Goal: Find specific page/section: Find specific page/section

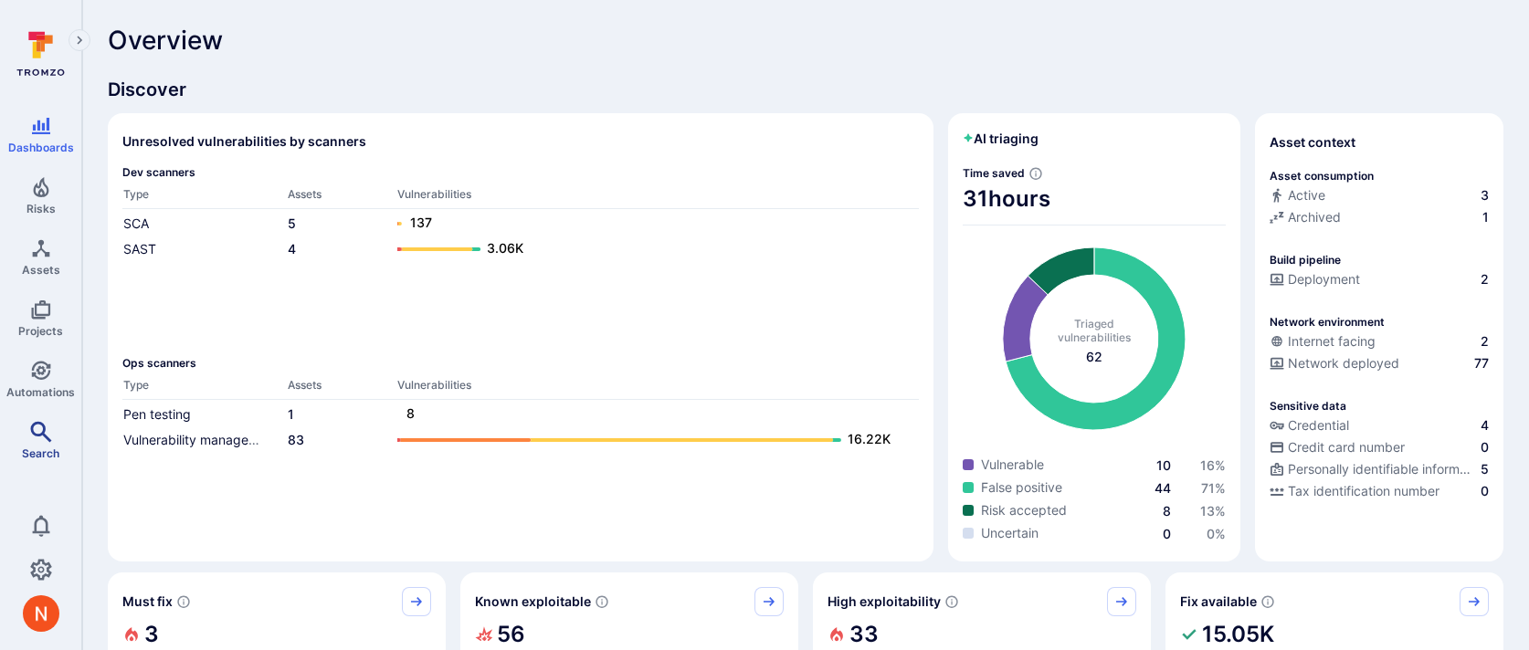
click at [34, 440] on link "Search" at bounding box center [40, 441] width 81 height 54
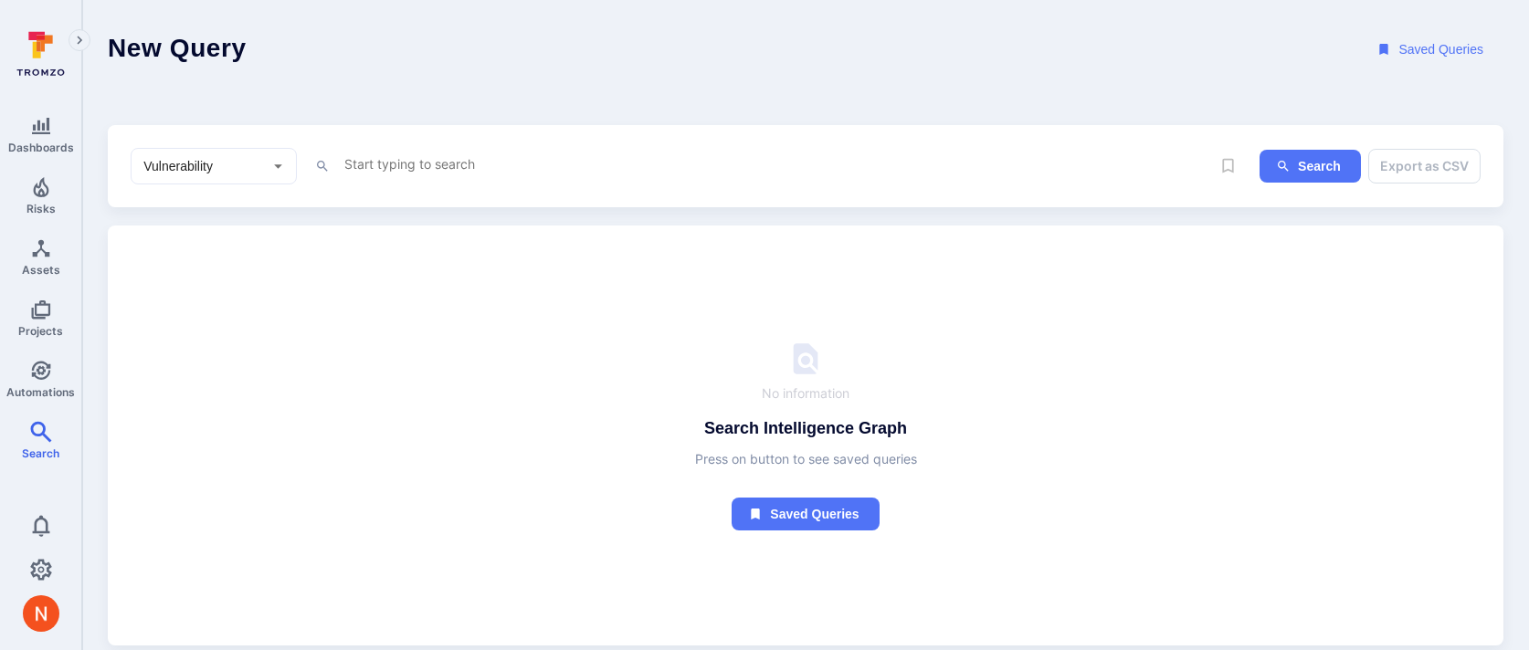
click at [1445, 54] on button "Saved Queries" at bounding box center [1431, 50] width 143 height 34
